Goal: Learn about a topic

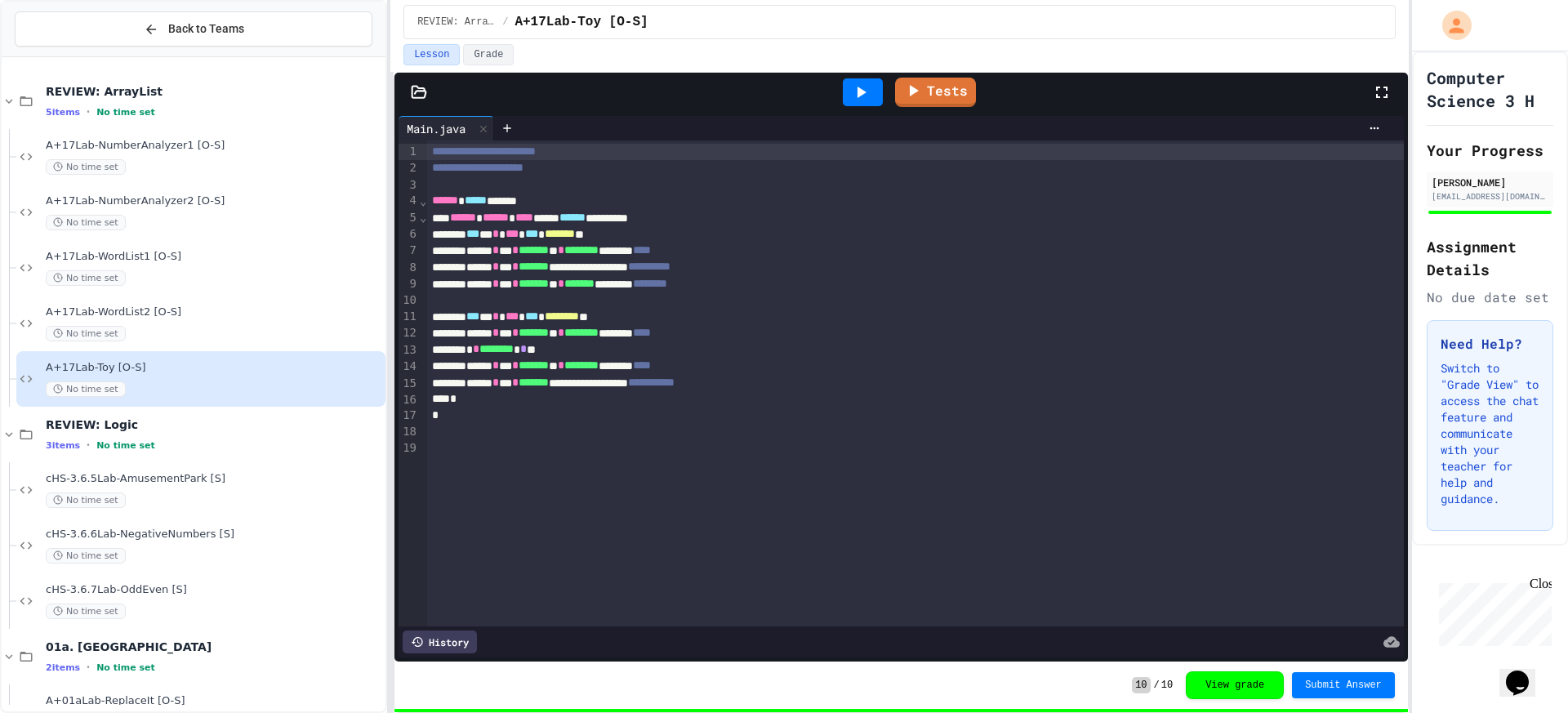
scroll to position [434, 0]
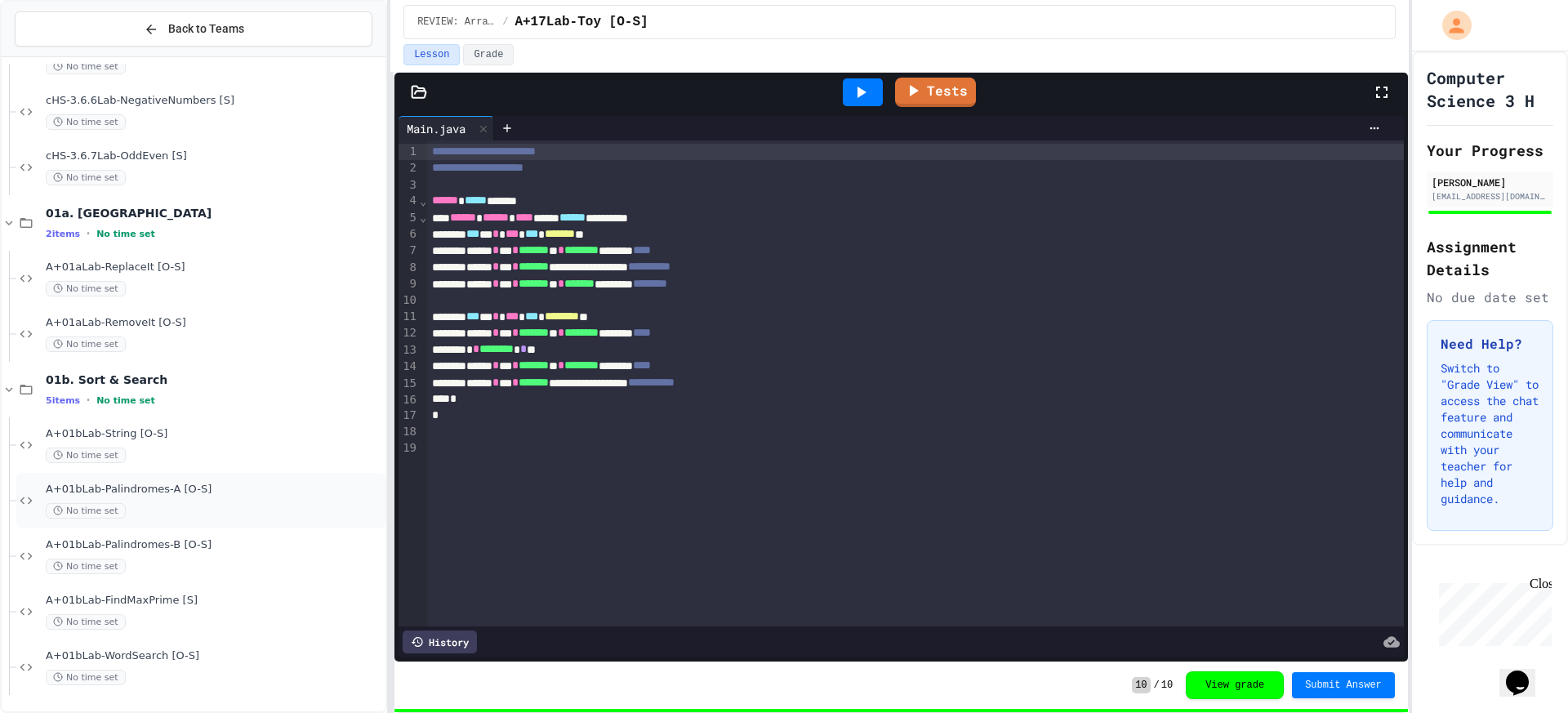
click at [140, 502] on div "A+01bLab-Palindromes-A [O-S] No time set" at bounding box center [214, 500] width 337 height 36
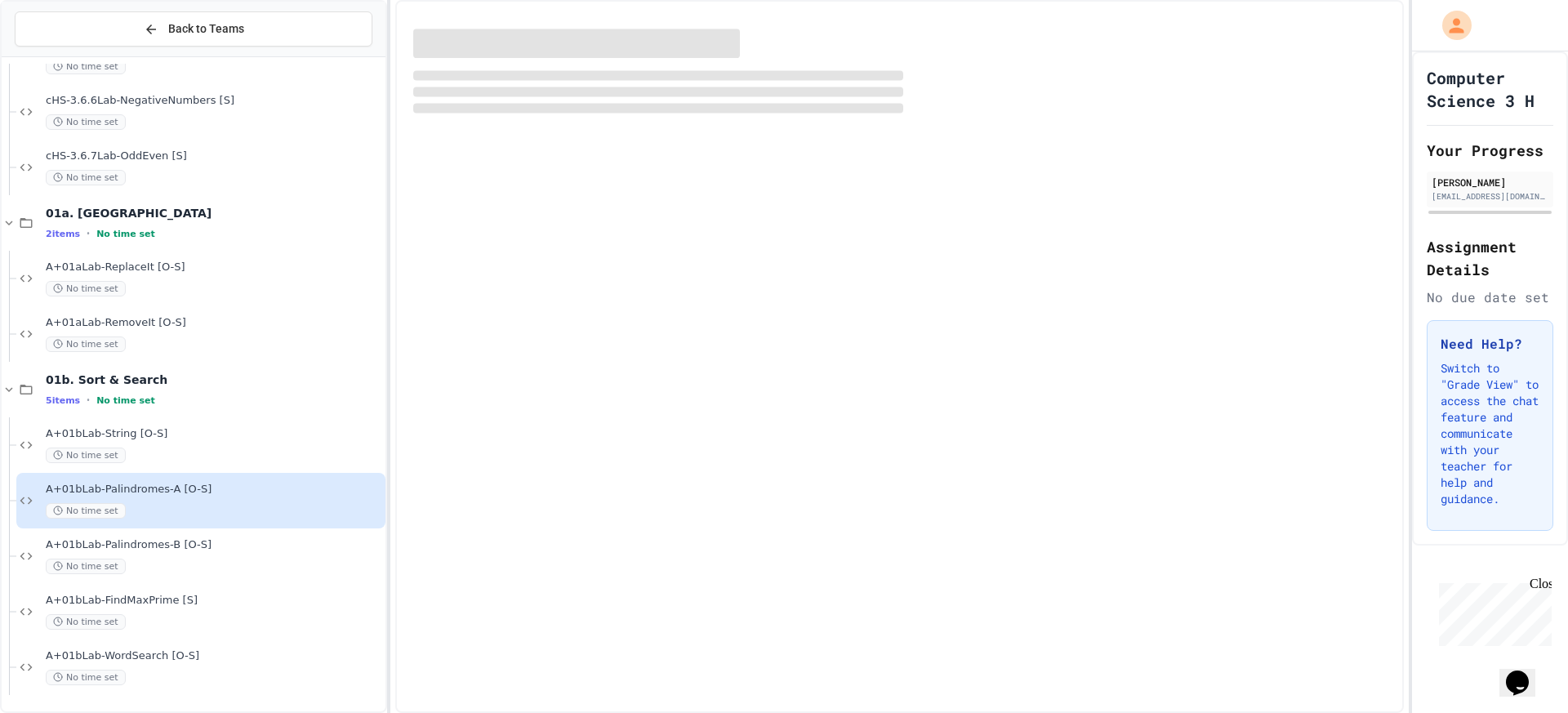
scroll to position [414, 0]
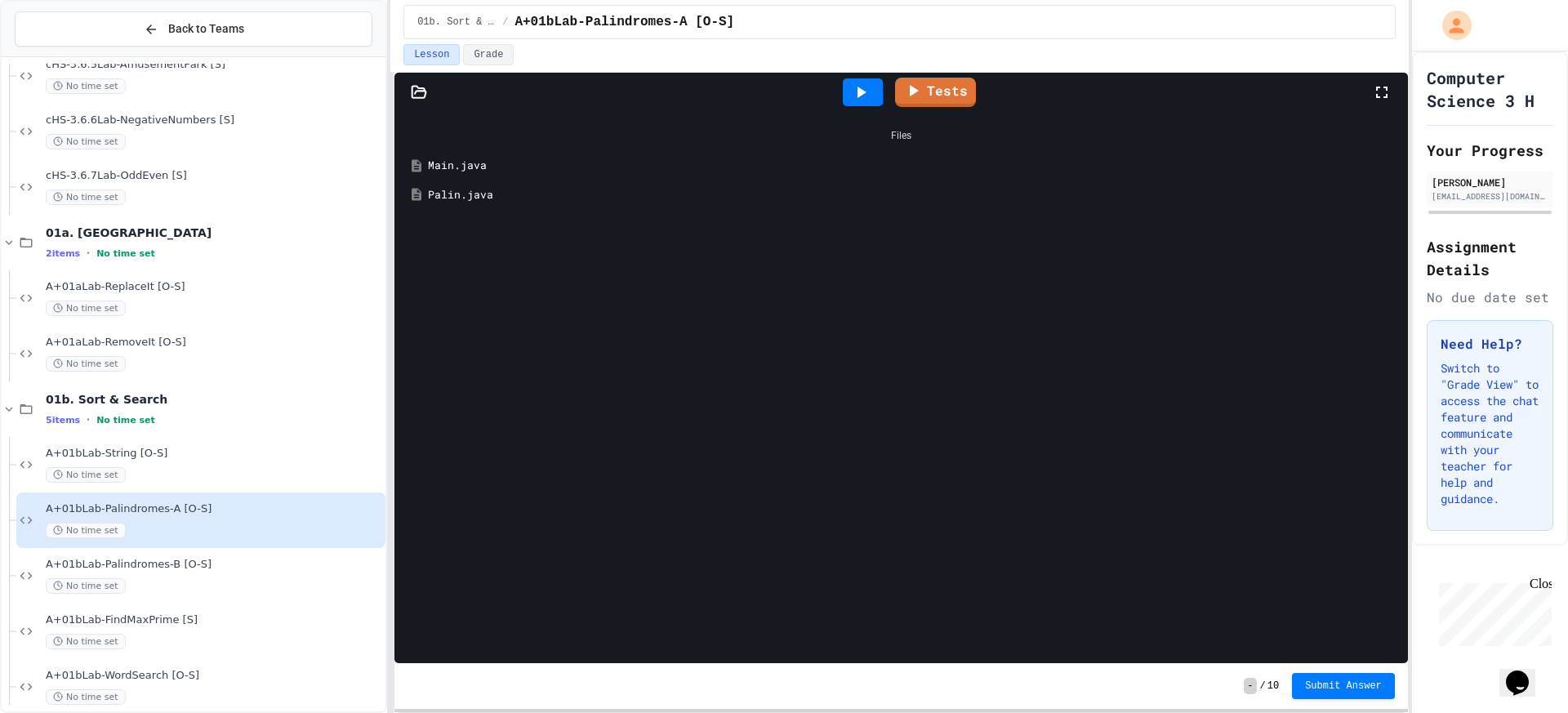
click at [481, 166] on div "Main.java" at bounding box center [913, 166] width 970 height 17
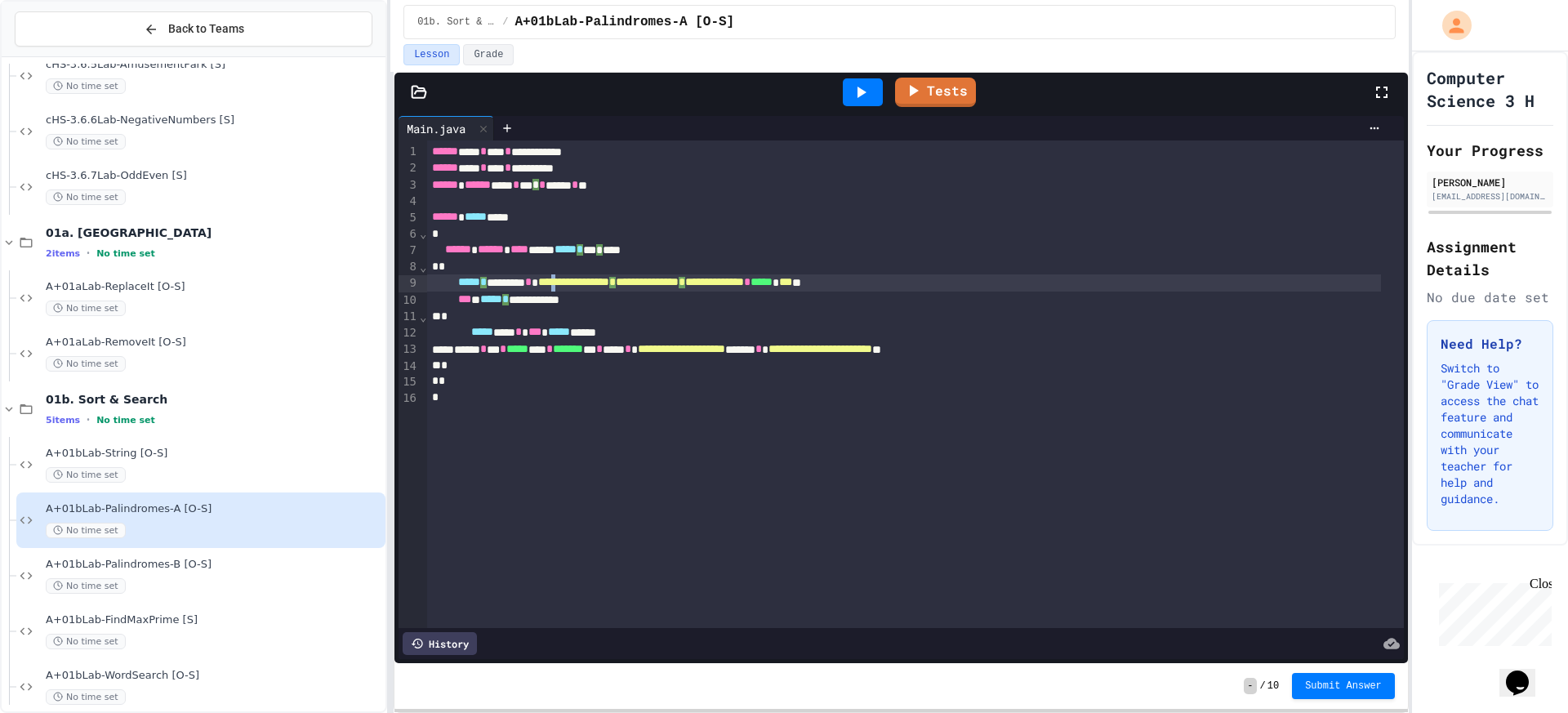
click at [606, 288] on span "**********" at bounding box center [573, 282] width 71 height 11
click at [510, 127] on icon at bounding box center [507, 128] width 7 height 7
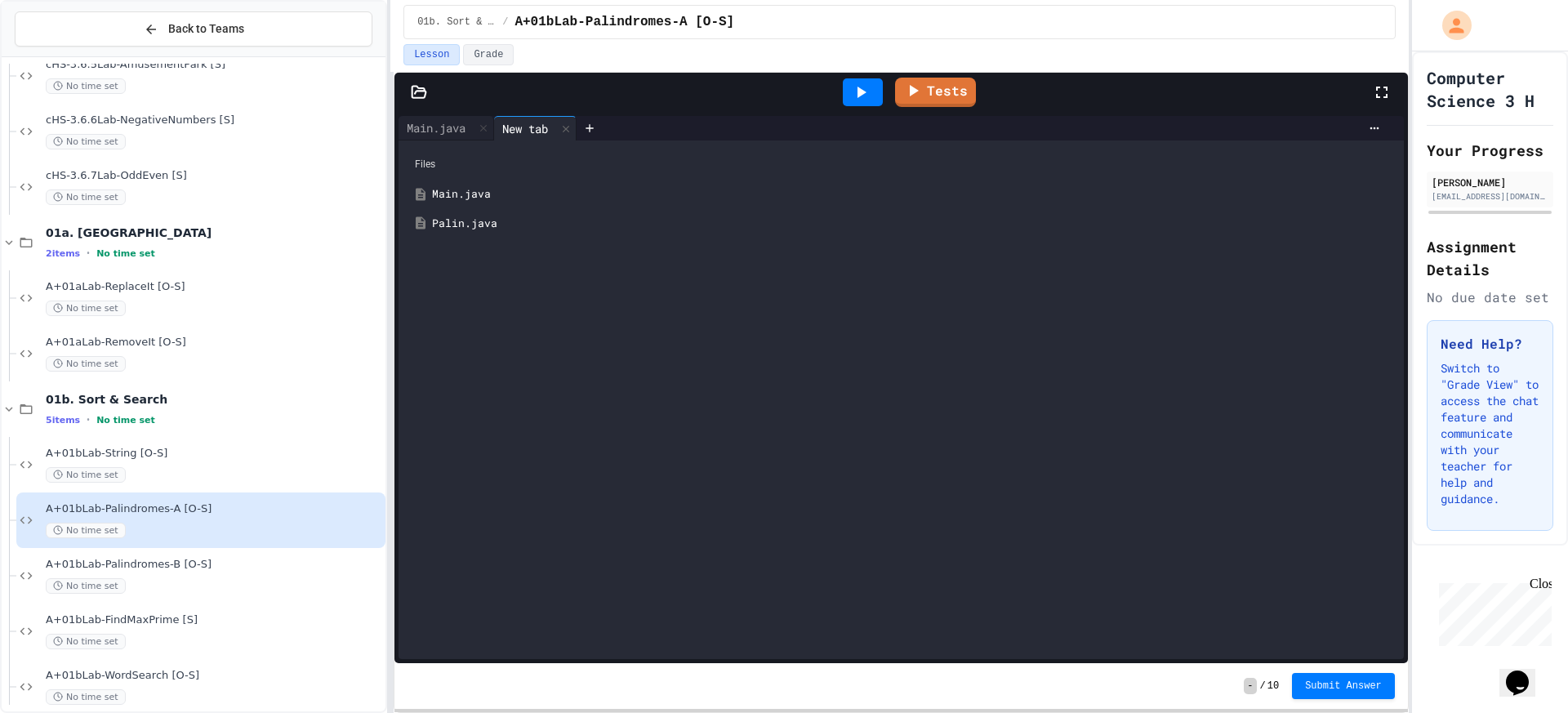
click at [504, 221] on div "Palin.java" at bounding box center [912, 224] width 962 height 17
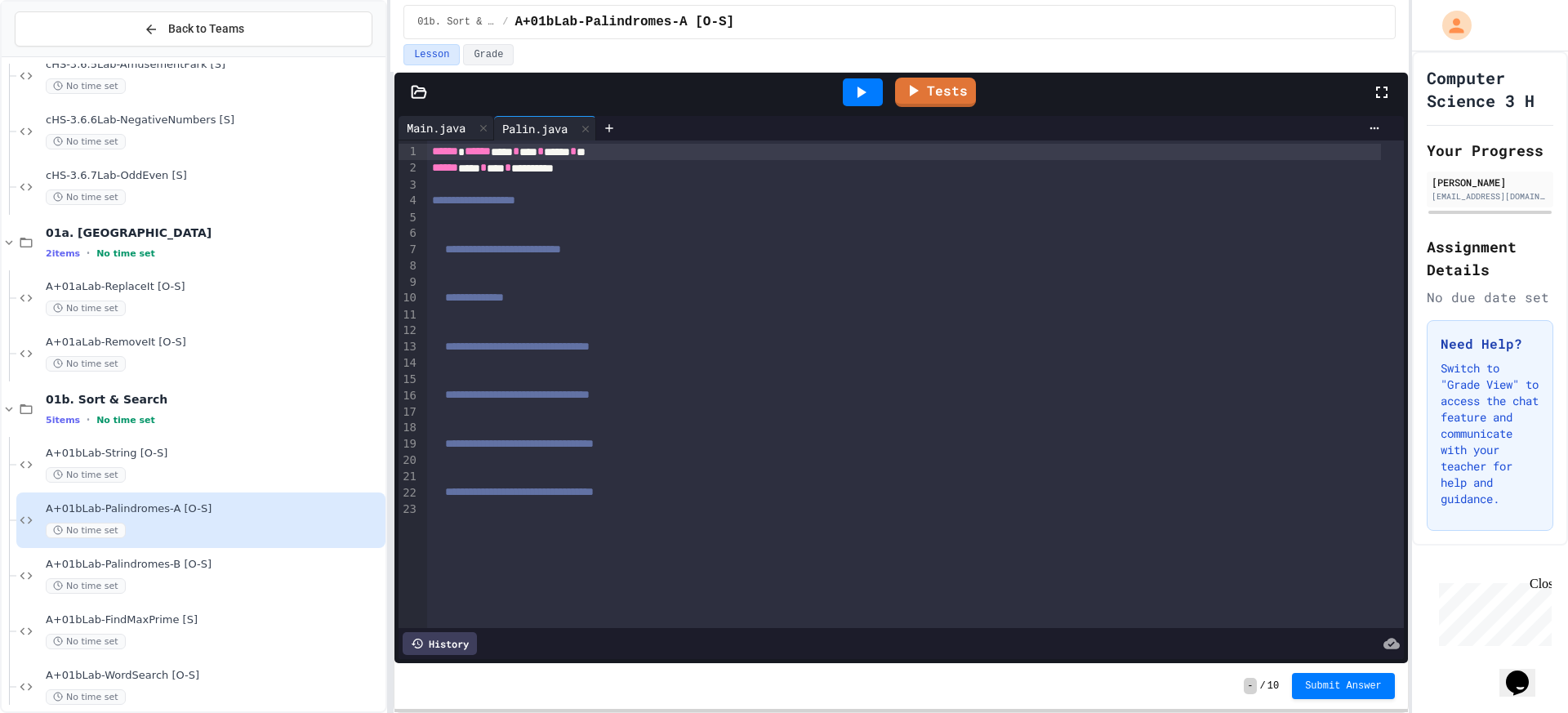
drag, startPoint x: 439, startPoint y: 129, endPoint x: 434, endPoint y: 113, distance: 16.8
click at [439, 125] on div "Main.java" at bounding box center [435, 127] width 75 height 18
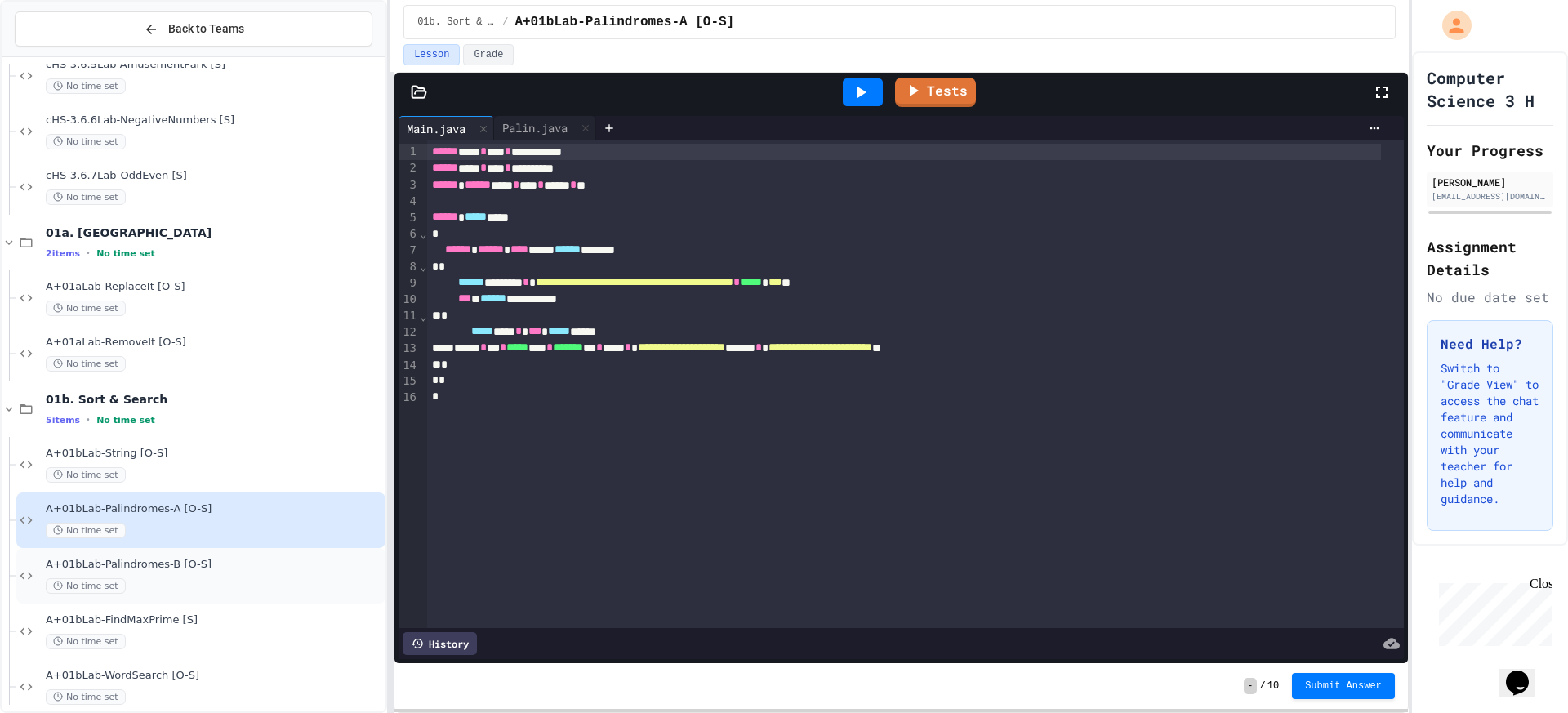
click at [325, 588] on div "No time set" at bounding box center [214, 586] width 337 height 16
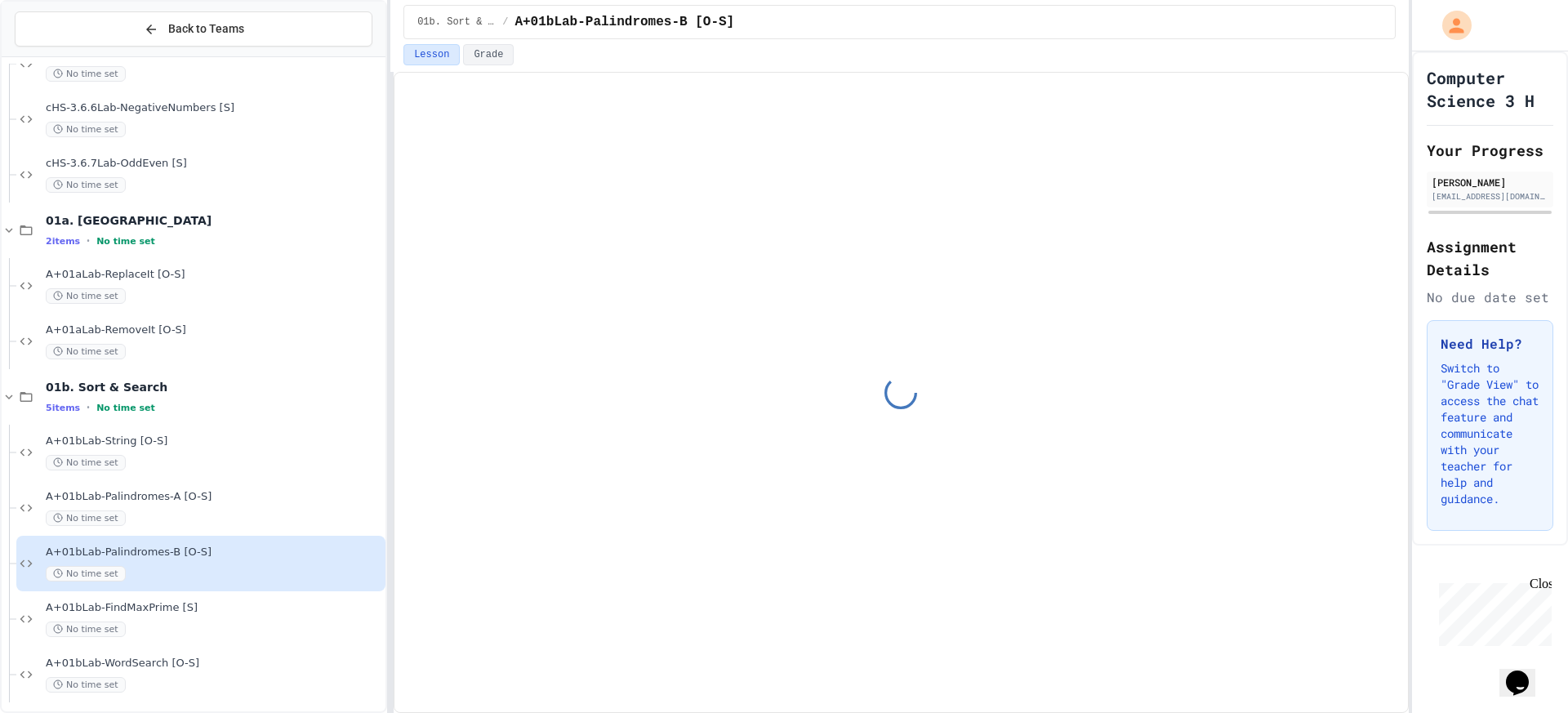
scroll to position [434, 0]
